Goal: Task Accomplishment & Management: Use online tool/utility

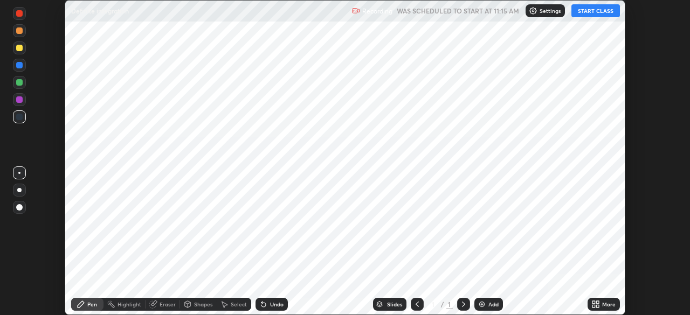
scroll to position [315, 689]
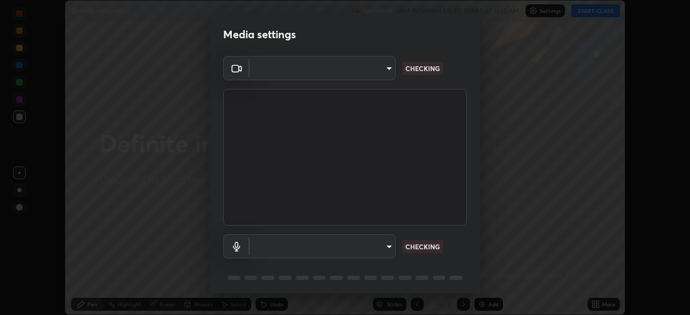
type input "aa36e69ab0c88cc8f992b177efc0368f24d8e8c052c335078adb188e95c7aa57"
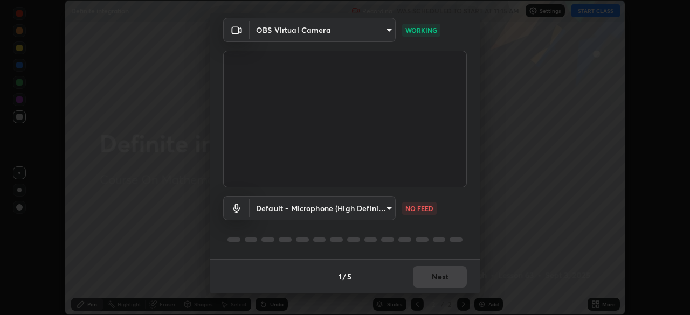
click at [381, 209] on body "Erase all Definite integration Recording WAS SCHEDULED TO START AT 11:15 AM Set…" at bounding box center [345, 157] width 690 height 315
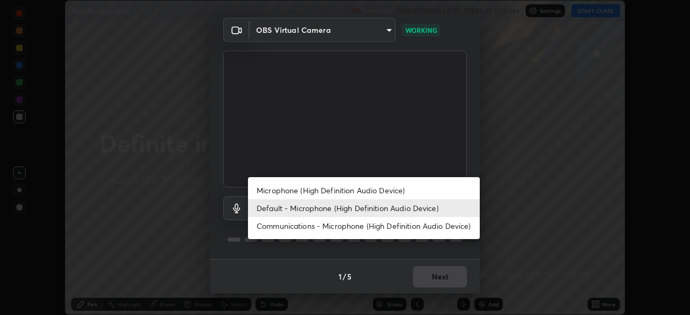
click at [368, 192] on li "Microphone (High Definition Audio Device)" at bounding box center [364, 191] width 232 height 18
type input "2b24ba9d2ca74351948b0617c99dc8409d11c9a3fd25ca6b2dc72b4d2d44406f"
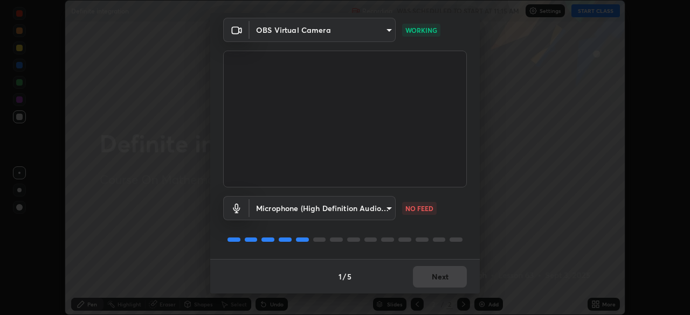
click at [432, 230] on div "Microphone (High Definition Audio Device) 2b24ba9d2ca74351948b0617c99dc8409d11c…" at bounding box center [345, 224] width 244 height 72
click at [439, 272] on button "Next" at bounding box center [440, 277] width 54 height 22
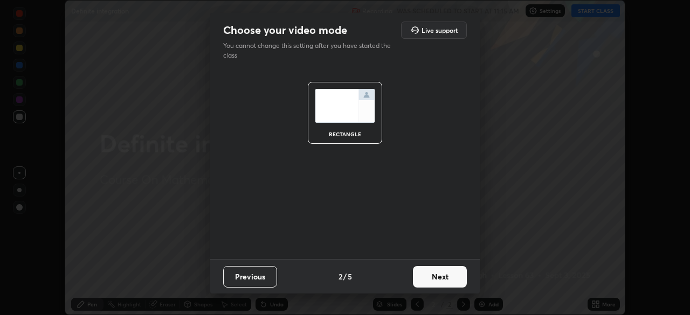
scroll to position [0, 0]
click at [454, 279] on button "Next" at bounding box center [440, 277] width 54 height 22
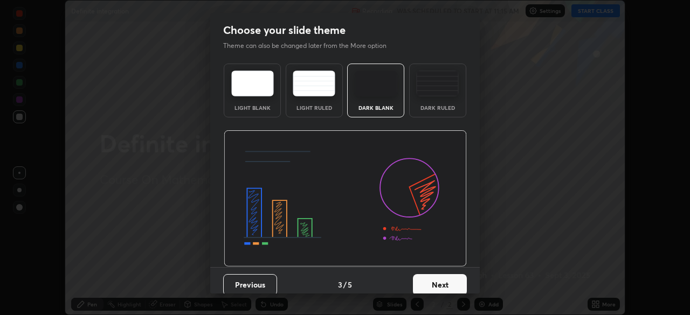
click at [455, 280] on button "Next" at bounding box center [440, 285] width 54 height 22
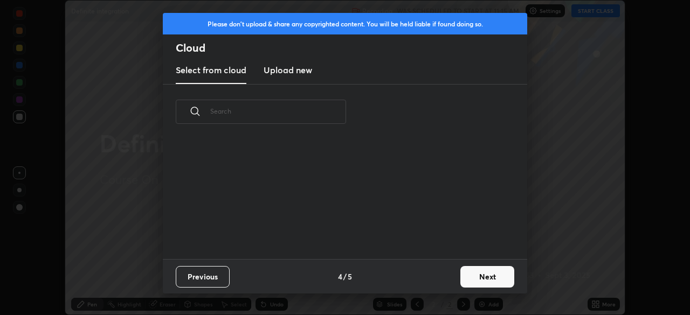
click at [481, 278] on button "Next" at bounding box center [487, 277] width 54 height 22
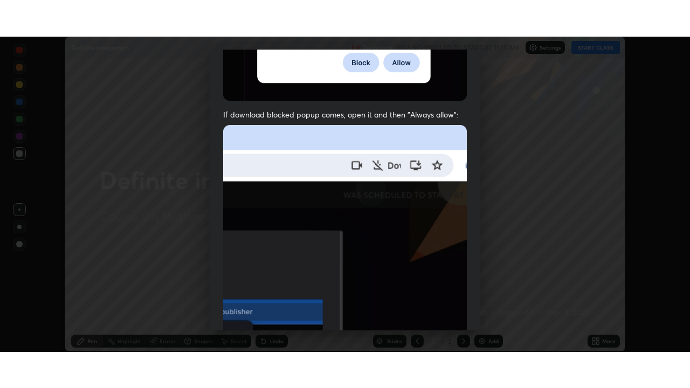
scroll to position [258, 0]
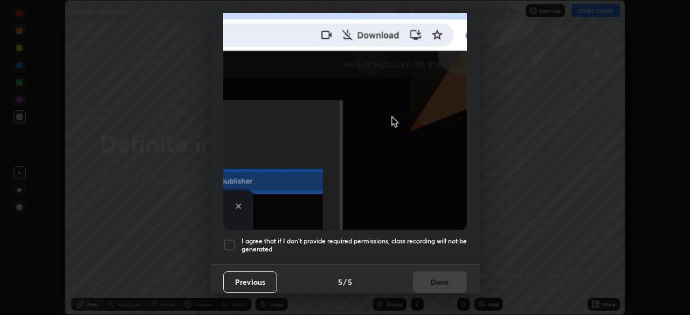
click at [231, 240] on div at bounding box center [229, 245] width 13 height 13
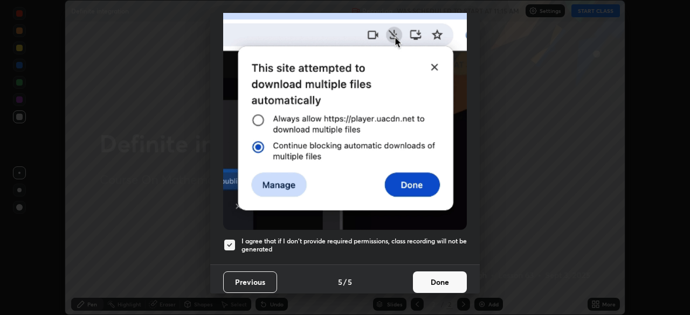
click at [444, 279] on button "Done" at bounding box center [440, 283] width 54 height 22
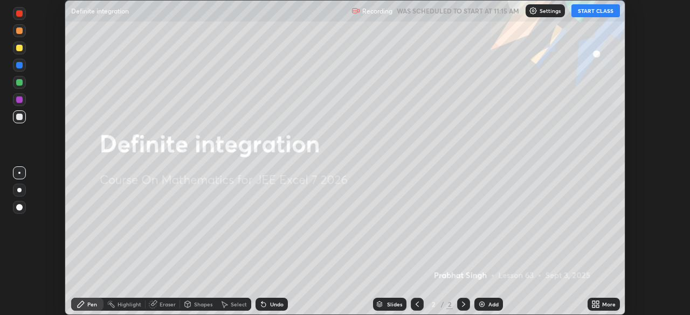
click at [596, 10] on button "START CLASS" at bounding box center [595, 10] width 49 height 13
click at [594, 304] on icon at bounding box center [595, 304] width 9 height 9
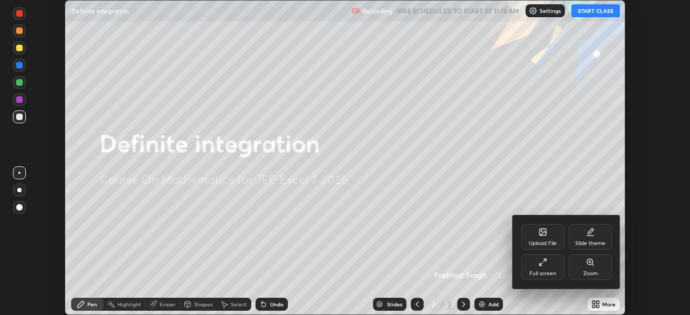
click at [547, 268] on div "Full screen" at bounding box center [542, 267] width 43 height 26
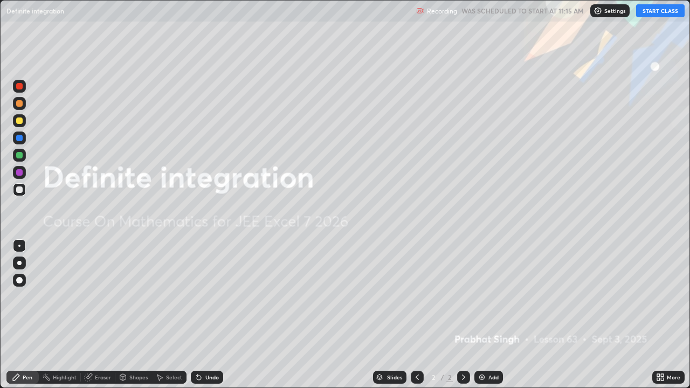
scroll to position [388, 690]
click at [490, 315] on div "Add" at bounding box center [493, 377] width 10 height 5
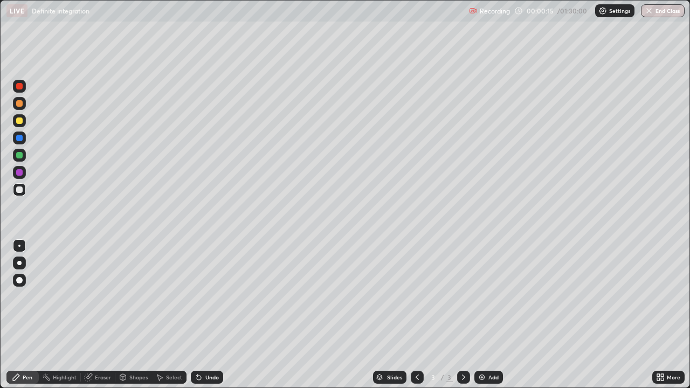
click at [19, 124] on div at bounding box center [19, 120] width 13 height 13
click at [22, 157] on div at bounding box center [19, 155] width 6 height 6
click at [19, 190] on div at bounding box center [19, 189] width 6 height 6
click at [481, 315] on img at bounding box center [481, 377] width 9 height 9
click at [416, 315] on icon at bounding box center [417, 377] width 9 height 9
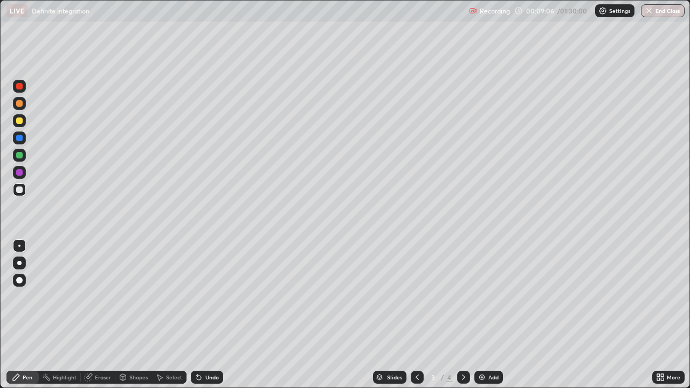
click at [467, 315] on div at bounding box center [463, 377] width 13 height 13
click at [19, 126] on div at bounding box center [19, 120] width 13 height 13
click at [20, 194] on div at bounding box center [19, 189] width 13 height 13
click at [482, 315] on img at bounding box center [481, 377] width 9 height 9
click at [416, 315] on icon at bounding box center [417, 377] width 9 height 9
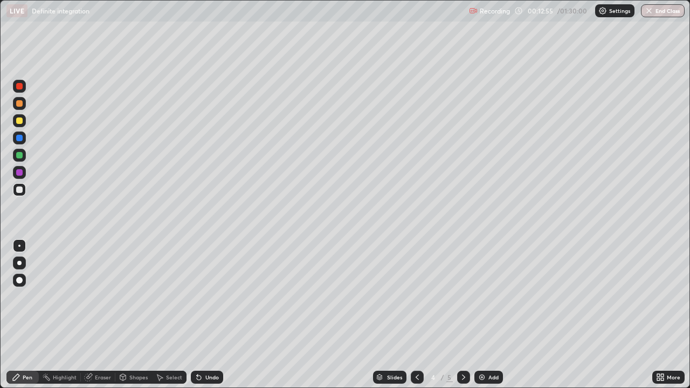
click at [462, 315] on icon at bounding box center [463, 377] width 9 height 9
click at [481, 315] on img at bounding box center [481, 377] width 9 height 9
click at [201, 315] on icon at bounding box center [199, 377] width 9 height 9
click at [414, 315] on icon at bounding box center [417, 377] width 9 height 9
click at [462, 315] on div at bounding box center [463, 377] width 13 height 13
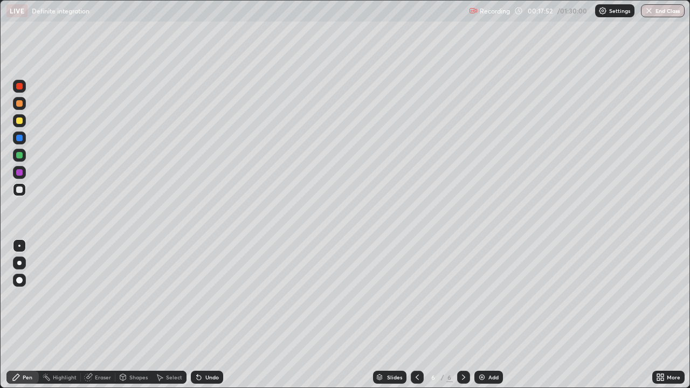
click at [416, 315] on icon at bounding box center [417, 377] width 9 height 9
click at [415, 315] on icon at bounding box center [417, 377] width 9 height 9
click at [462, 315] on icon at bounding box center [463, 377] width 9 height 9
click at [416, 315] on icon at bounding box center [417, 377] width 9 height 9
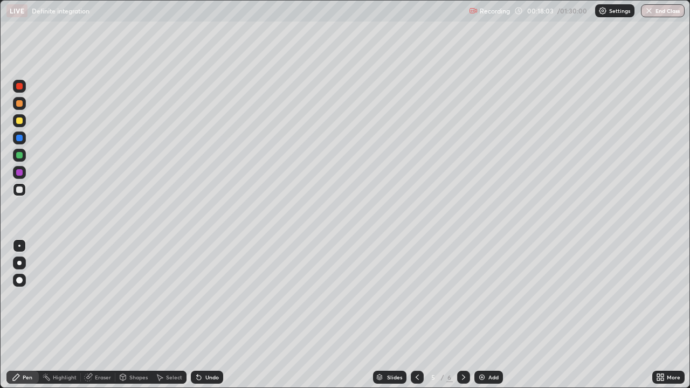
click at [416, 315] on icon at bounding box center [417, 377] width 9 height 9
click at [461, 315] on icon at bounding box center [463, 377] width 9 height 9
click at [462, 315] on icon at bounding box center [463, 377] width 9 height 9
click at [416, 315] on icon at bounding box center [417, 377] width 9 height 9
click at [462, 315] on icon at bounding box center [463, 377] width 9 height 9
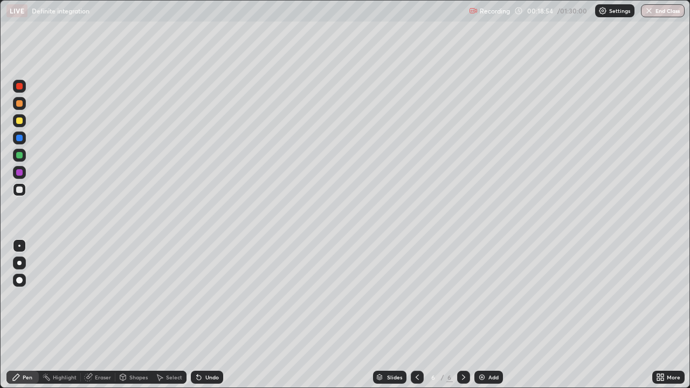
click at [420, 315] on icon at bounding box center [417, 377] width 9 height 9
click at [462, 315] on icon at bounding box center [463, 377] width 9 height 9
click at [16, 125] on div at bounding box center [19, 120] width 13 height 13
click at [22, 91] on div at bounding box center [19, 86] width 13 height 13
click at [476, 315] on div "Add" at bounding box center [488, 377] width 29 height 13
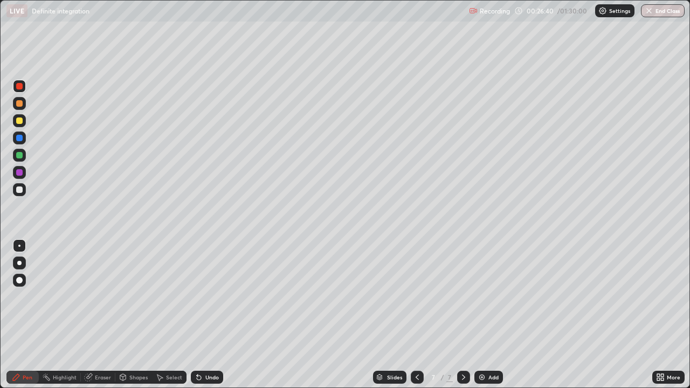
click at [17, 191] on div at bounding box center [19, 189] width 6 height 6
click at [481, 315] on img at bounding box center [481, 377] width 9 height 9
click at [416, 315] on icon at bounding box center [417, 377] width 9 height 9
click at [462, 315] on icon at bounding box center [463, 377] width 9 height 9
click at [417, 315] on icon at bounding box center [417, 377] width 9 height 9
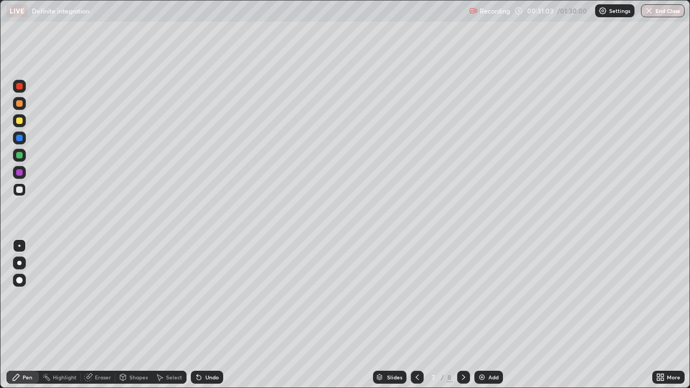
click at [462, 315] on icon at bounding box center [463, 377] width 3 height 5
click at [22, 119] on div at bounding box center [19, 120] width 6 height 6
click at [20, 196] on div at bounding box center [19, 189] width 13 height 13
click at [480, 315] on img at bounding box center [481, 377] width 9 height 9
click at [416, 315] on icon at bounding box center [417, 377] width 9 height 9
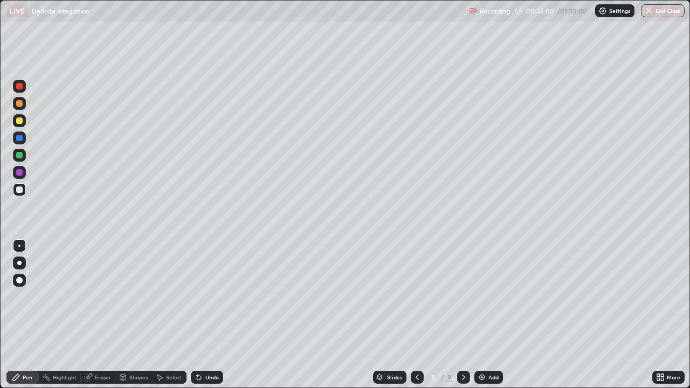
click at [462, 315] on icon at bounding box center [463, 377] width 9 height 9
click at [205, 315] on div "Undo" at bounding box center [207, 377] width 32 height 13
click at [20, 122] on div at bounding box center [19, 120] width 6 height 6
click at [17, 192] on div at bounding box center [19, 189] width 6 height 6
click at [17, 155] on div at bounding box center [19, 155] width 6 height 6
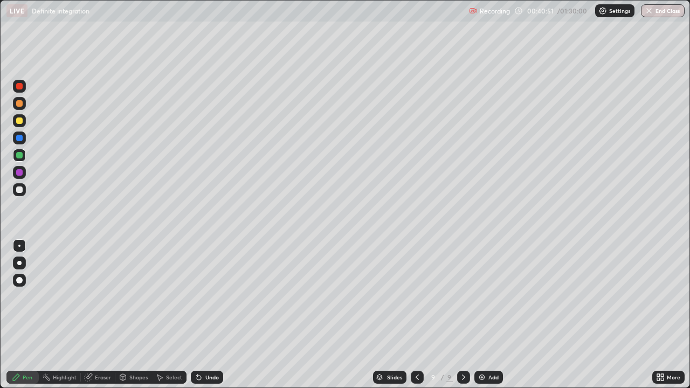
click at [484, 315] on img at bounding box center [481, 377] width 9 height 9
click at [417, 315] on icon at bounding box center [416, 377] width 9 height 9
click at [461, 315] on icon at bounding box center [463, 377] width 9 height 9
click at [17, 122] on div at bounding box center [19, 120] width 6 height 6
click at [20, 191] on div at bounding box center [19, 189] width 6 height 6
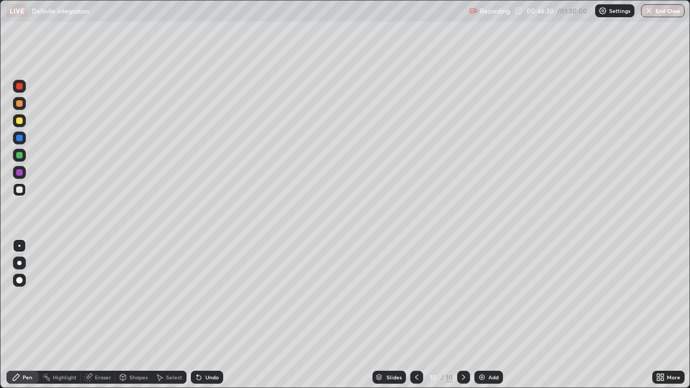
click at [483, 315] on img at bounding box center [481, 377] width 9 height 9
click at [22, 125] on div at bounding box center [19, 120] width 13 height 13
click at [417, 315] on icon at bounding box center [417, 377] width 9 height 9
click at [462, 315] on icon at bounding box center [463, 377] width 9 height 9
click at [412, 315] on div at bounding box center [417, 377] width 13 height 13
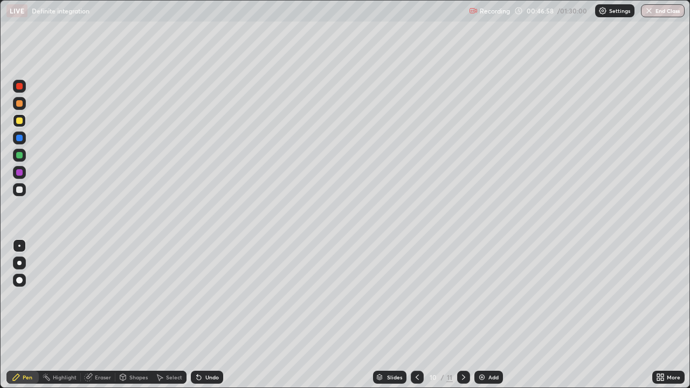
click at [461, 315] on icon at bounding box center [463, 377] width 9 height 9
click at [19, 87] on div at bounding box center [19, 86] width 6 height 6
click at [21, 190] on div at bounding box center [19, 189] width 6 height 6
click at [22, 127] on div at bounding box center [19, 120] width 13 height 13
click at [416, 315] on icon at bounding box center [417, 377] width 9 height 9
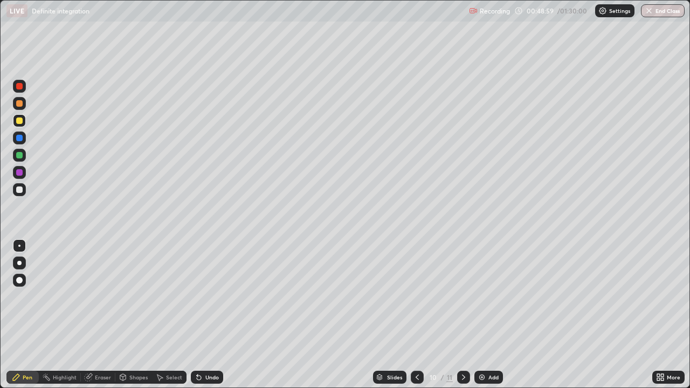
click at [414, 315] on icon at bounding box center [417, 377] width 9 height 9
click at [416, 315] on icon at bounding box center [417, 377] width 9 height 9
click at [411, 315] on div at bounding box center [417, 377] width 13 height 13
click at [462, 315] on icon at bounding box center [463, 377] width 9 height 9
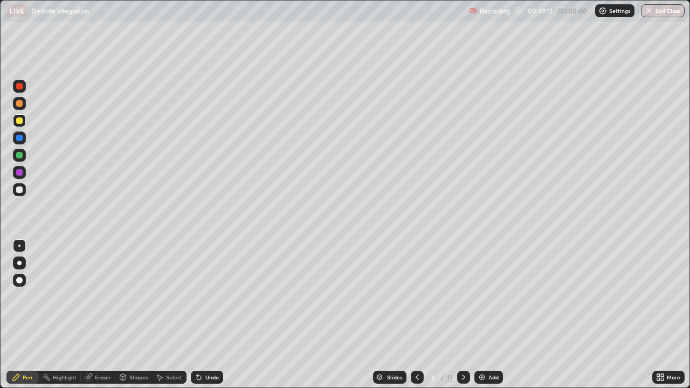
click at [462, 315] on icon at bounding box center [463, 377] width 9 height 9
click at [463, 315] on icon at bounding box center [463, 377] width 9 height 9
click at [462, 315] on icon at bounding box center [463, 377] width 9 height 9
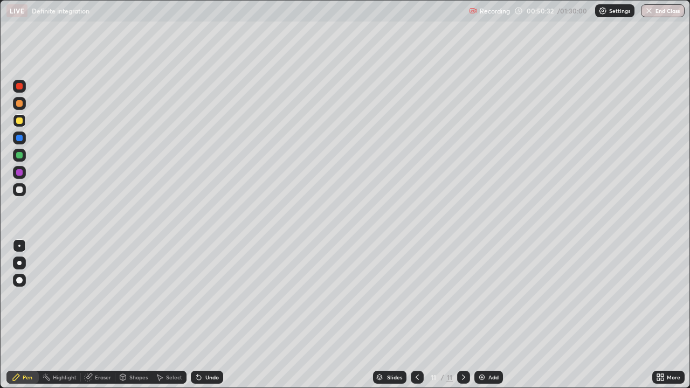
click at [479, 315] on img at bounding box center [481, 377] width 9 height 9
click at [462, 315] on icon at bounding box center [463, 377] width 9 height 9
click at [480, 315] on img at bounding box center [481, 377] width 9 height 9
click at [21, 155] on div at bounding box center [19, 155] width 6 height 6
click at [205, 315] on div "Undo" at bounding box center [211, 377] width 13 height 5
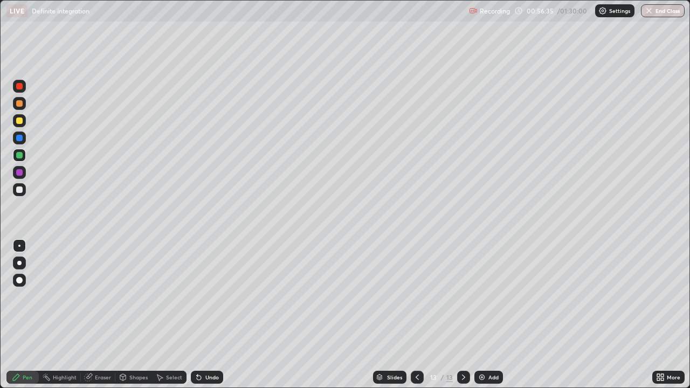
click at [20, 121] on div at bounding box center [19, 120] width 6 height 6
click at [20, 193] on div at bounding box center [19, 189] width 13 height 13
click at [19, 87] on div at bounding box center [19, 86] width 6 height 6
click at [19, 121] on div at bounding box center [19, 120] width 6 height 6
click at [477, 315] on img at bounding box center [481, 377] width 9 height 9
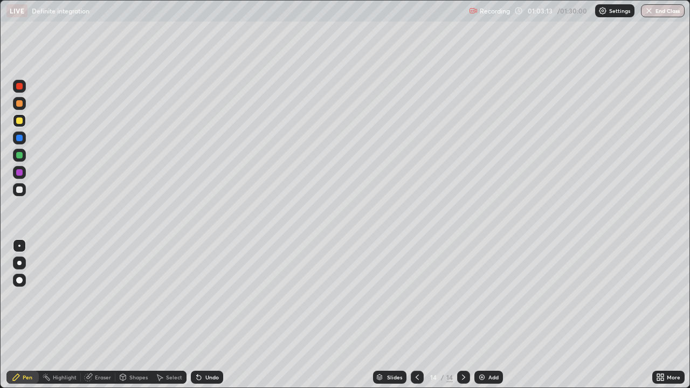
click at [22, 191] on div at bounding box center [19, 189] width 6 height 6
click at [19, 121] on div at bounding box center [19, 120] width 6 height 6
click at [477, 315] on img at bounding box center [481, 377] width 9 height 9
click at [417, 315] on icon at bounding box center [417, 377] width 3 height 5
click at [462, 315] on icon at bounding box center [463, 377] width 9 height 9
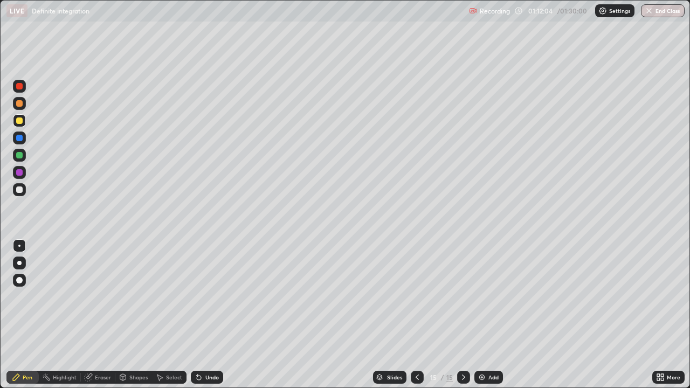
click at [19, 192] on div at bounding box center [19, 189] width 6 height 6
click at [411, 315] on div at bounding box center [417, 377] width 13 height 13
click at [463, 315] on icon at bounding box center [463, 377] width 9 height 9
click at [19, 123] on div at bounding box center [19, 120] width 6 height 6
click at [101, 315] on div "Eraser" at bounding box center [103, 377] width 16 height 5
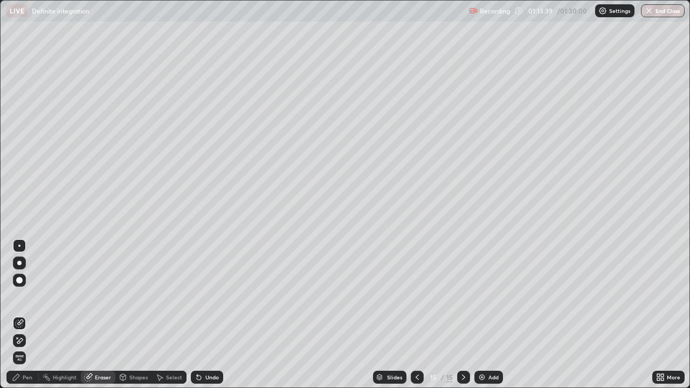
click at [24, 315] on div "Pen" at bounding box center [28, 377] width 10 height 5
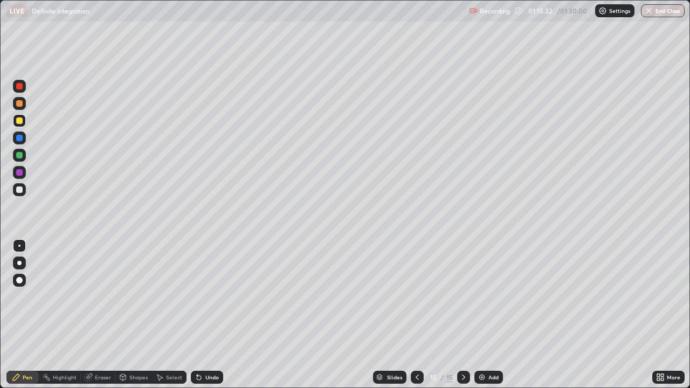
click at [481, 315] on img at bounding box center [481, 377] width 9 height 9
click at [23, 89] on div at bounding box center [19, 86] width 13 height 13
click at [23, 195] on div at bounding box center [19, 189] width 13 height 13
click at [20, 159] on div at bounding box center [19, 155] width 13 height 13
click at [22, 121] on div at bounding box center [19, 120] width 6 height 6
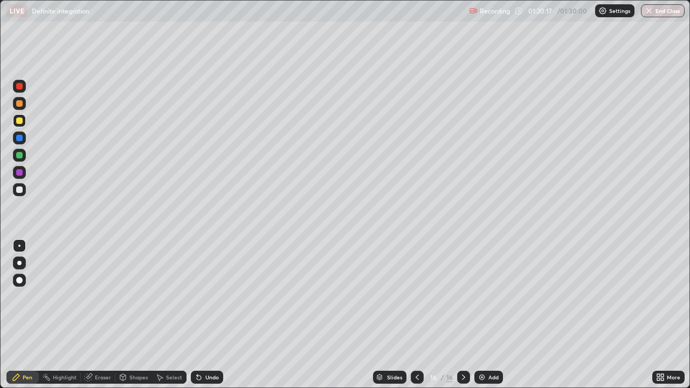
click at [202, 315] on icon at bounding box center [199, 377] width 9 height 9
click at [20, 174] on div at bounding box center [19, 172] width 6 height 6
click at [100, 315] on div "Eraser" at bounding box center [103, 377] width 16 height 5
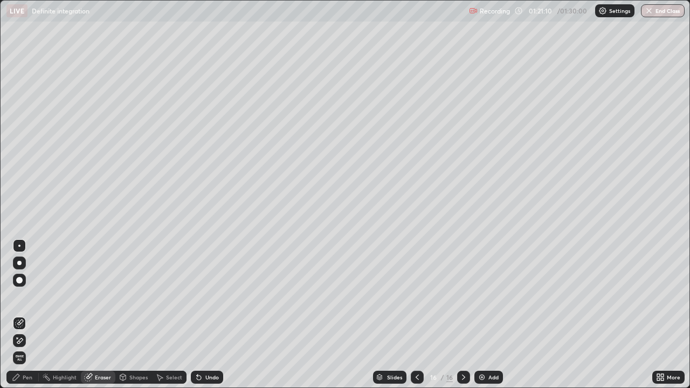
click at [20, 315] on div "Pen" at bounding box center [22, 377] width 32 height 13
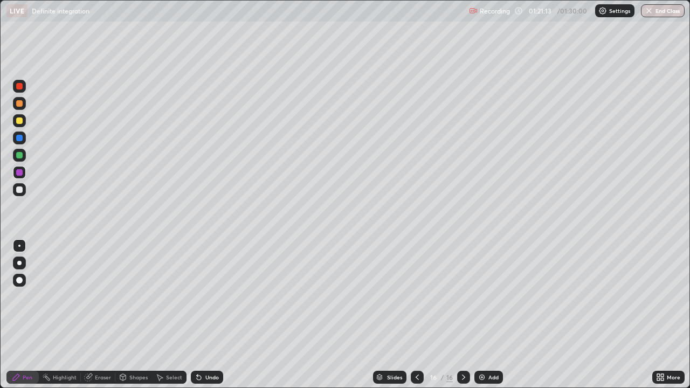
click at [16, 91] on div at bounding box center [19, 86] width 13 height 13
click at [479, 315] on img at bounding box center [481, 377] width 9 height 9
click at [23, 121] on div at bounding box center [19, 120] width 13 height 13
click at [16, 88] on div at bounding box center [19, 86] width 6 height 6
click at [18, 156] on div at bounding box center [19, 155] width 6 height 6
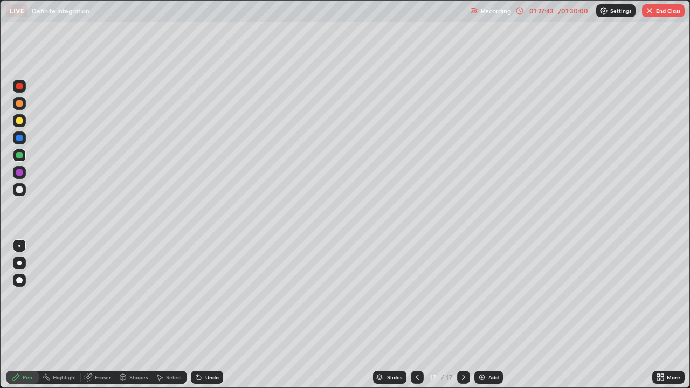
click at [197, 315] on icon at bounding box center [199, 378] width 4 height 4
click at [198, 315] on icon at bounding box center [199, 378] width 4 height 4
click at [18, 190] on div at bounding box center [19, 189] width 6 height 6
click at [663, 10] on button "End Class" at bounding box center [663, 10] width 43 height 13
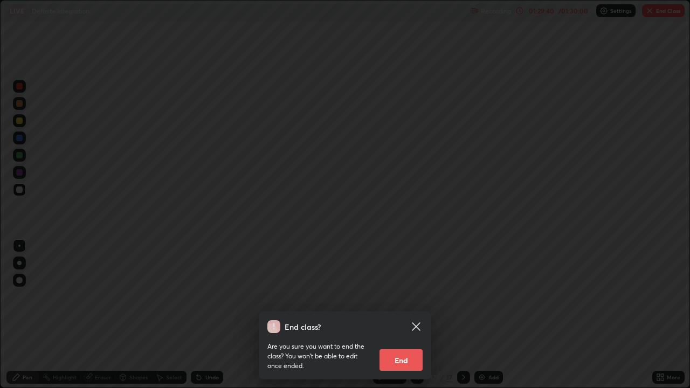
click at [399, 315] on button "End" at bounding box center [400, 360] width 43 height 22
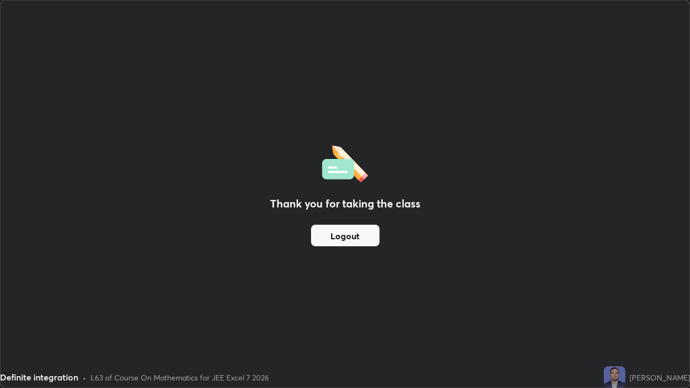
click at [352, 241] on button "Logout" at bounding box center [345, 236] width 68 height 22
